Goal: Find specific page/section: Find specific page/section

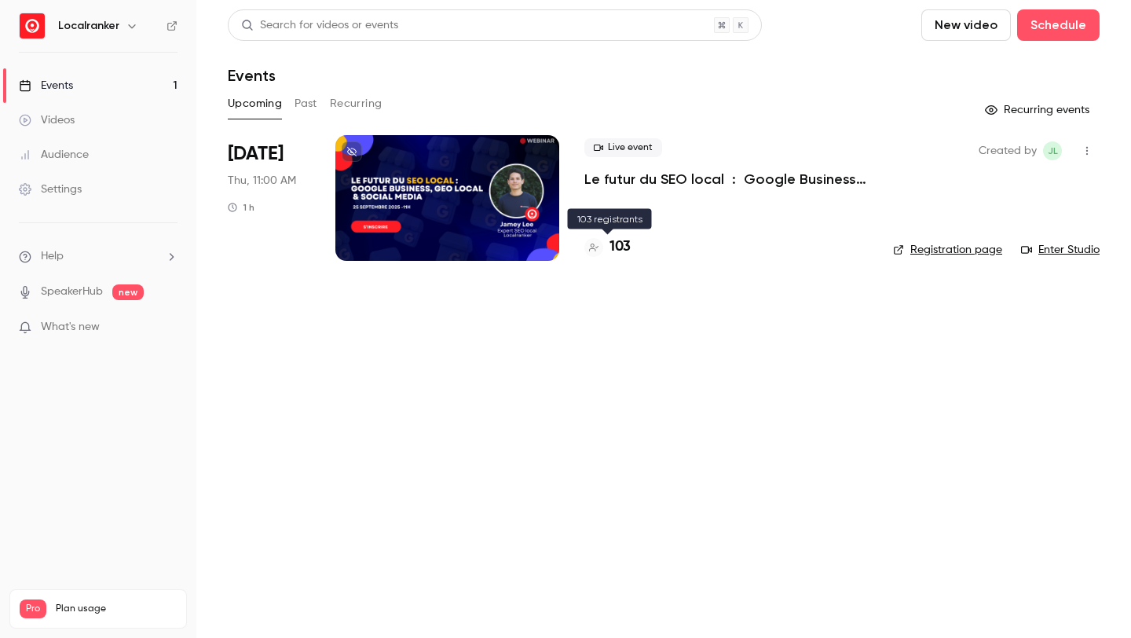
click at [625, 242] on h4 "103" at bounding box center [620, 246] width 21 height 21
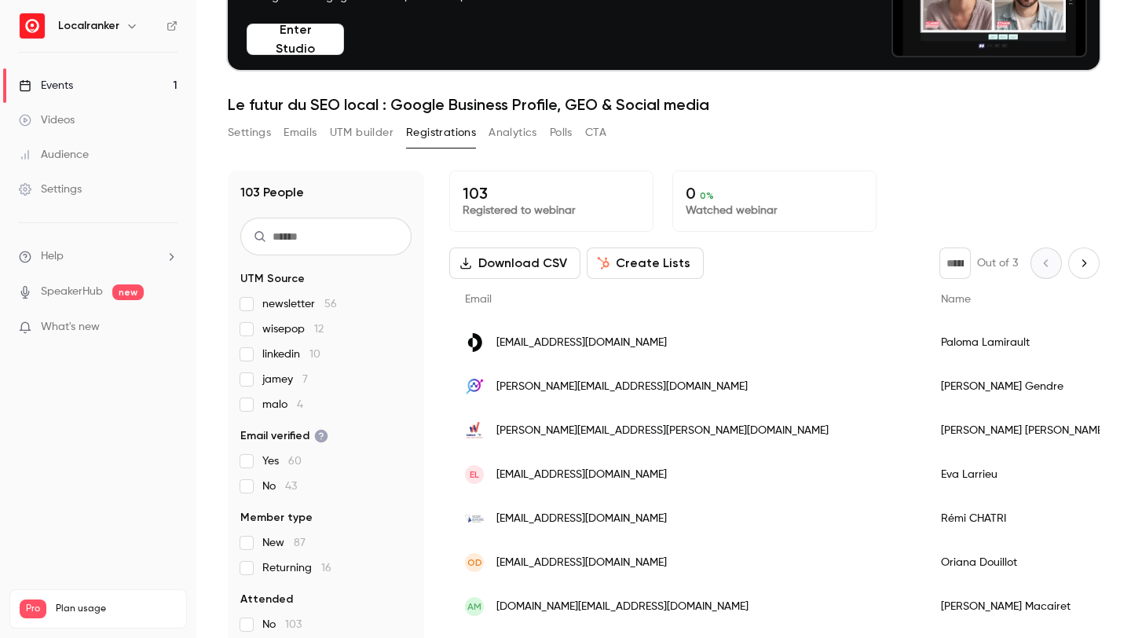
scroll to position [154, 0]
